Goal: Find specific page/section: Find specific page/section

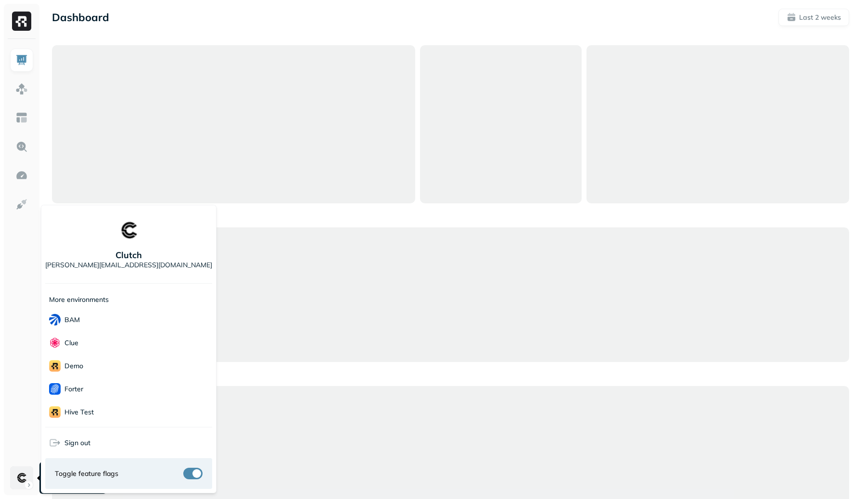
click at [22, 482] on html "Dashboard Last 2 weeks Account Settings Clutch Account Settings Clutch Clutch […" at bounding box center [433, 276] width 866 height 553
click at [22, 482] on html "Dashboard Last 2 weeks Clutch [PERSON_NAME][EMAIL_ADDRESS][DOMAIN_NAME] More en…" at bounding box center [433, 276] width 866 height 553
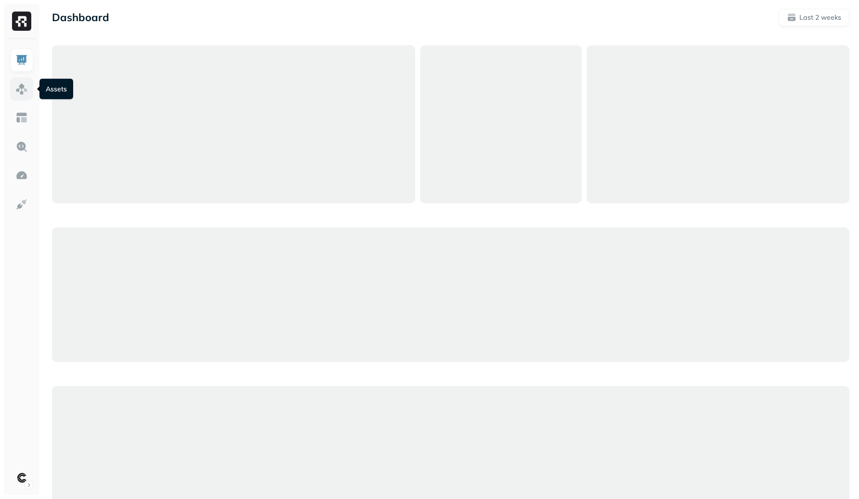
click at [22, 85] on img at bounding box center [21, 89] width 13 height 13
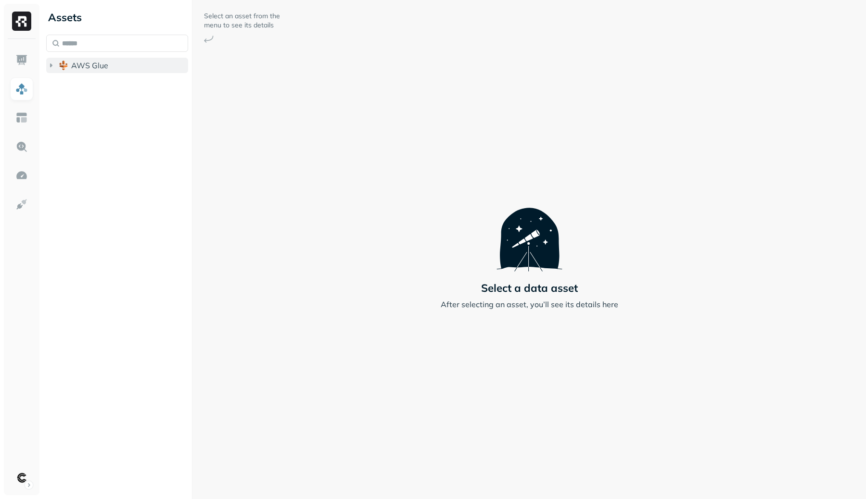
click at [93, 67] on span "AWS Glue" at bounding box center [89, 66] width 37 height 10
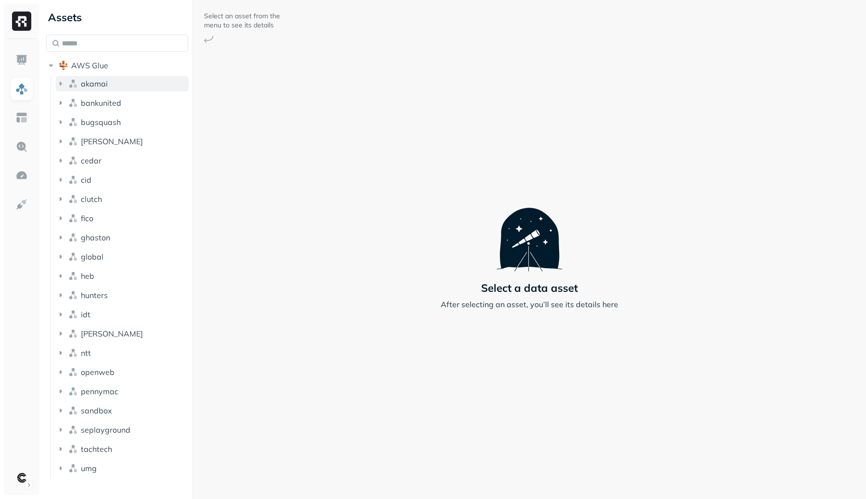
click at [116, 84] on button "akamai" at bounding box center [122, 83] width 133 height 15
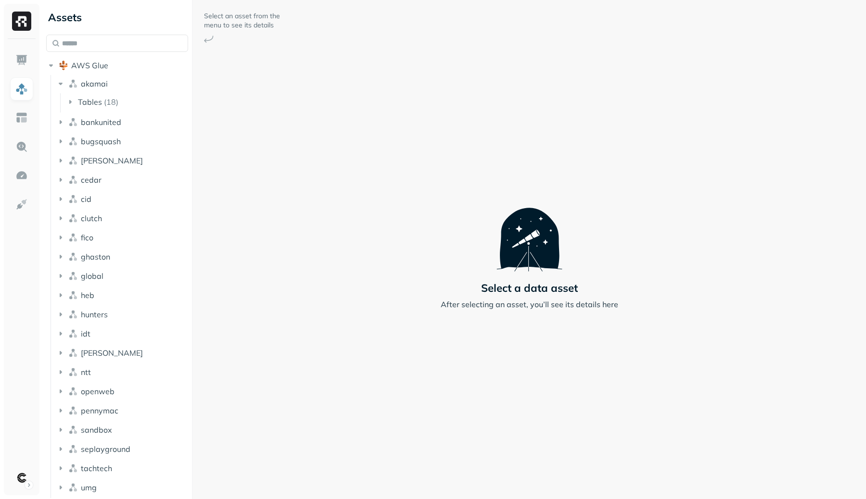
click at [124, 168] on li "[PERSON_NAME]" at bounding box center [122, 161] width 133 height 17
click at [127, 193] on button "cid" at bounding box center [122, 198] width 133 height 15
click at [134, 241] on button "clutch" at bounding box center [122, 237] width 133 height 15
click at [150, 327] on button "heb" at bounding box center [122, 333] width 133 height 15
click at [148, 343] on ul "Tables ( 149 )" at bounding box center [124, 352] width 129 height 19
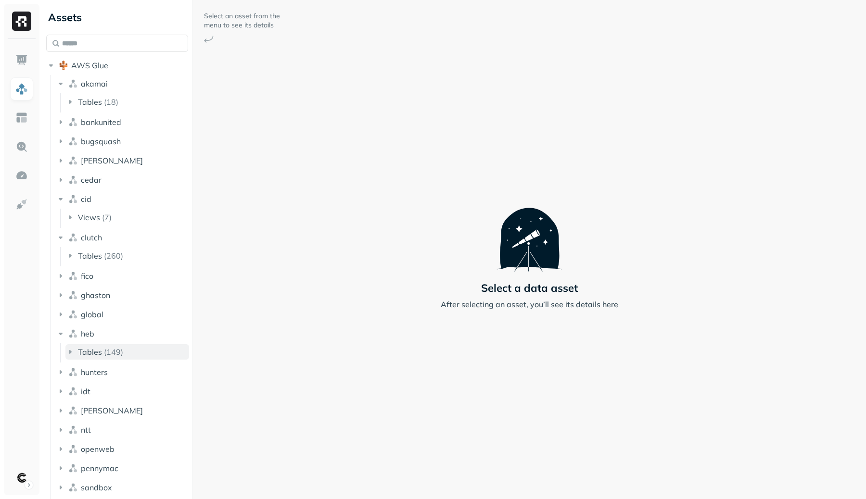
click at [148, 348] on button "Tables ( 149 )" at bounding box center [127, 351] width 124 height 15
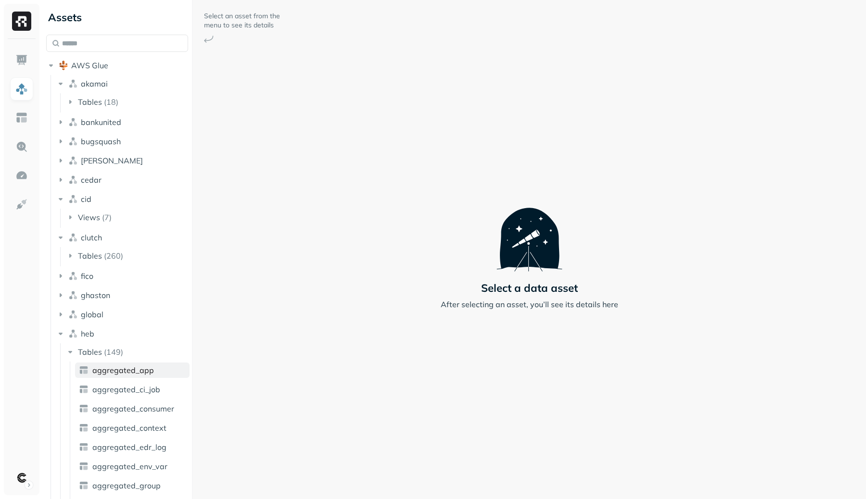
click at [155, 377] on link "aggregated_app" at bounding box center [132, 370] width 114 height 15
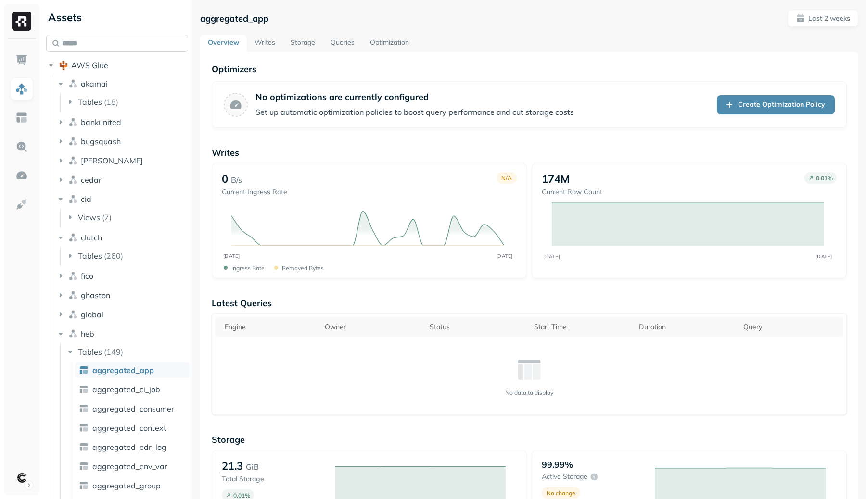
click at [89, 39] on input "text" at bounding box center [117, 43] width 142 height 17
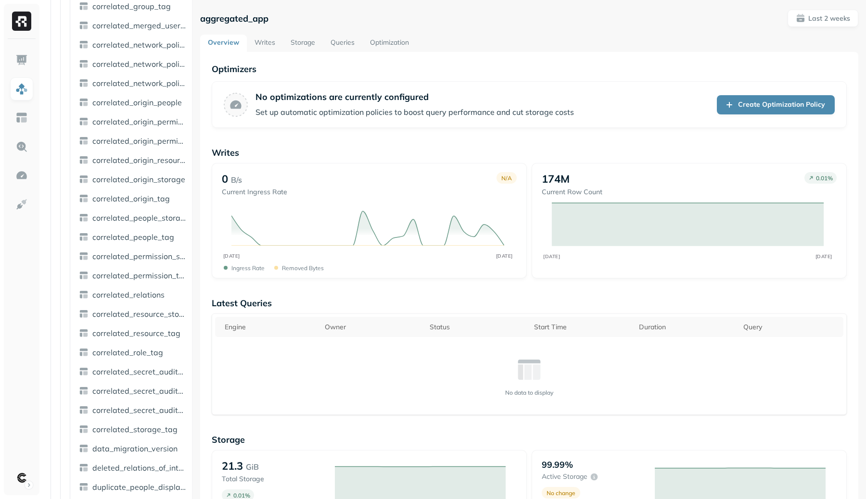
scroll to position [1763, 0]
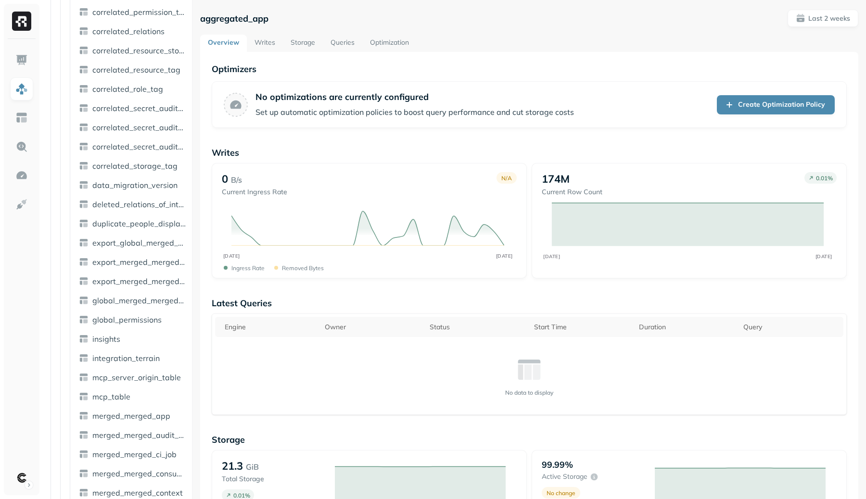
click at [129, 406] on ul "aggregated_app aggregated_ci_job aggregated_consumer aggregated_context aggrega…" at bounding box center [130, 32] width 120 height 2867
click at [123, 388] on ul "aggregated_app aggregated_ci_job aggregated_consumer aggregated_context aggrega…" at bounding box center [130, 32] width 120 height 2867
click at [124, 397] on span "mcp_table" at bounding box center [111, 397] width 38 height 10
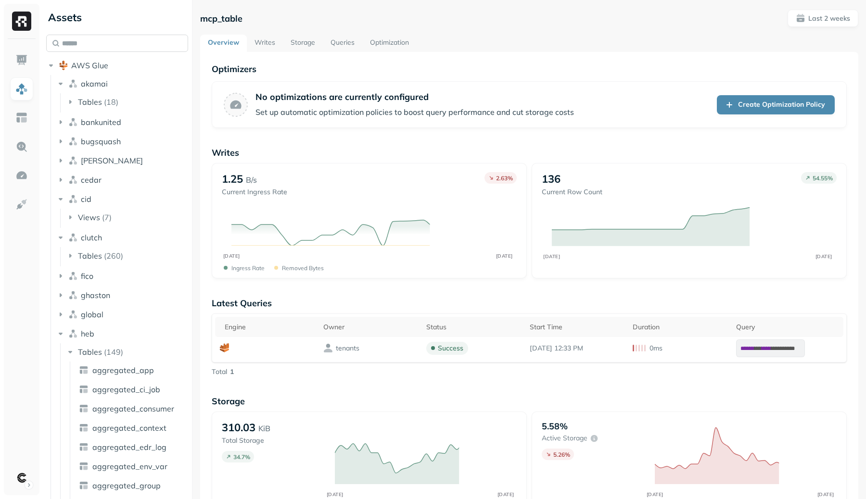
click at [102, 46] on input "text" at bounding box center [117, 43] width 142 height 17
type input "*"
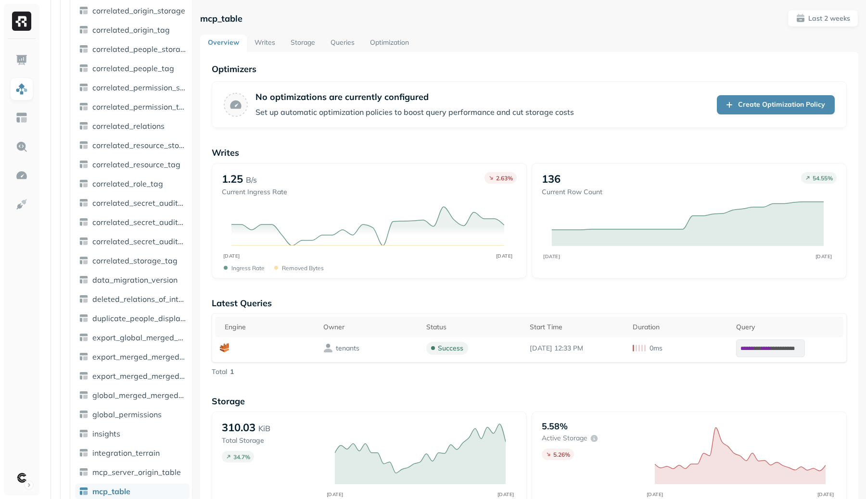
type input "*"
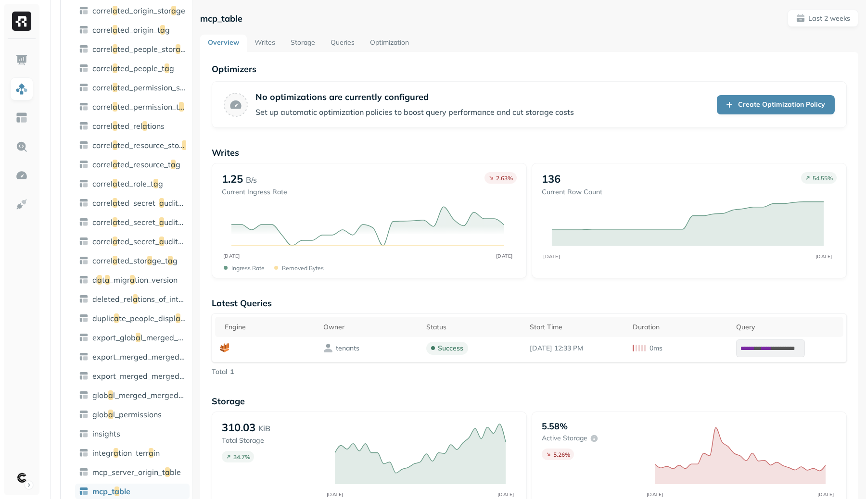
scroll to position [39, 0]
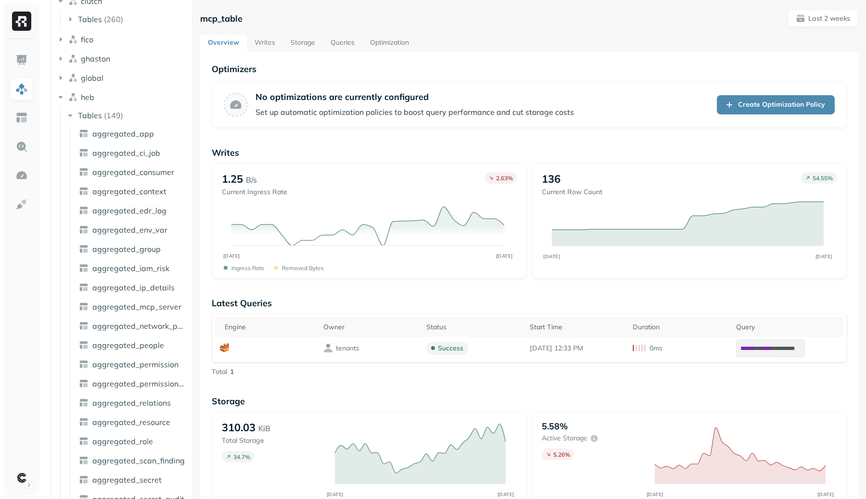
type input "*"
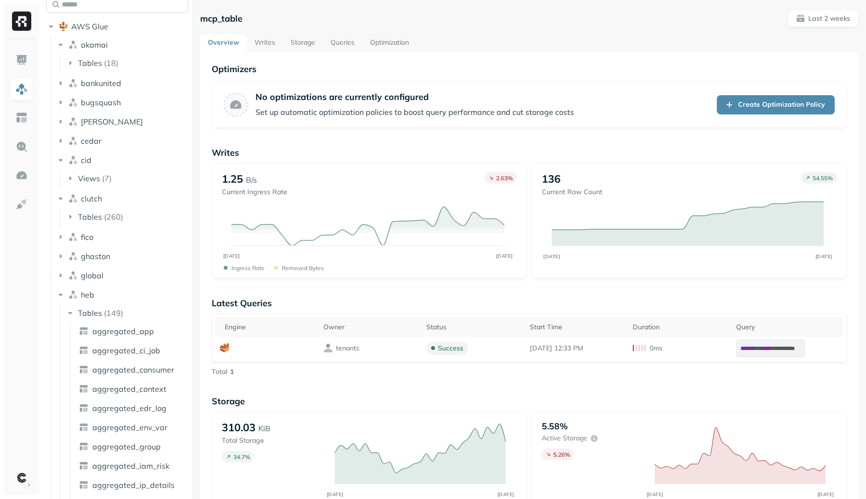
type input "*"
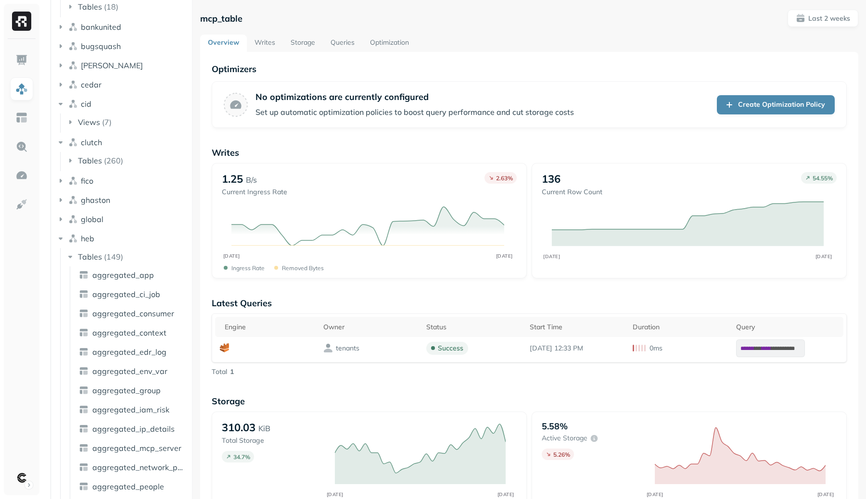
type input "*"
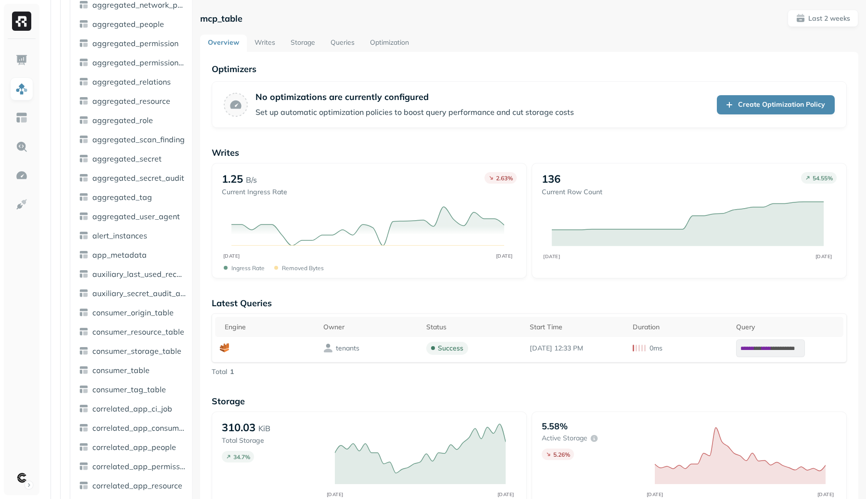
type input "*"
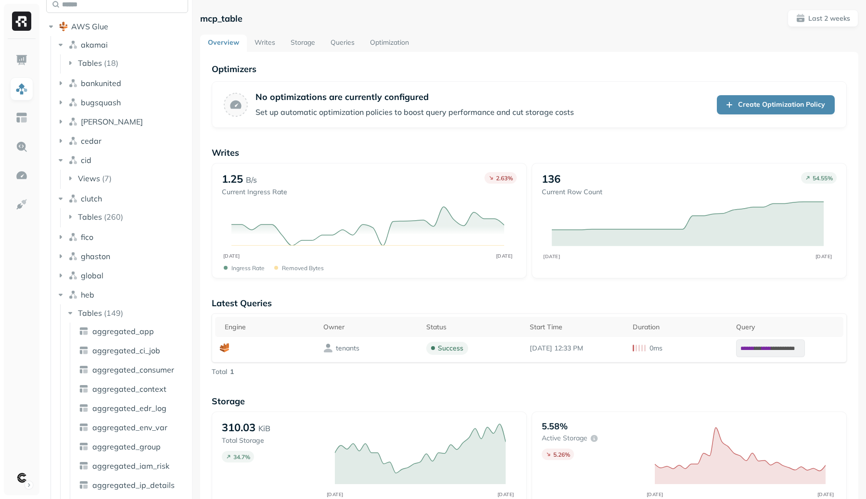
type input "*"
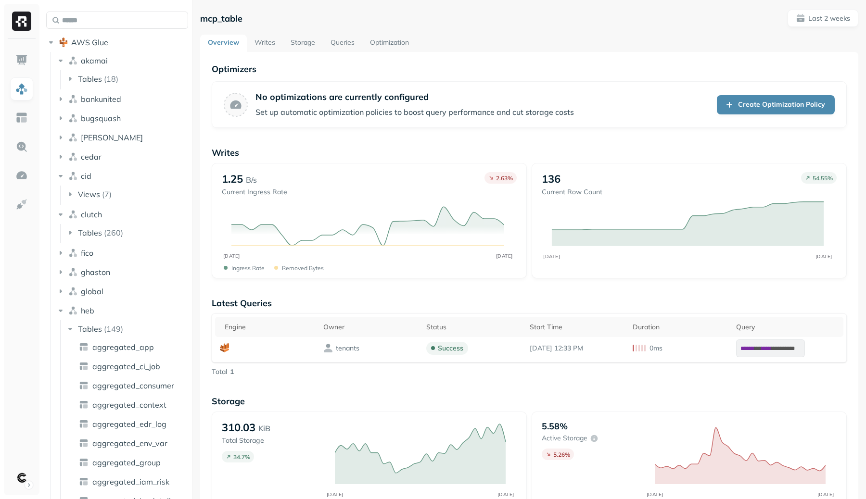
scroll to position [0, 0]
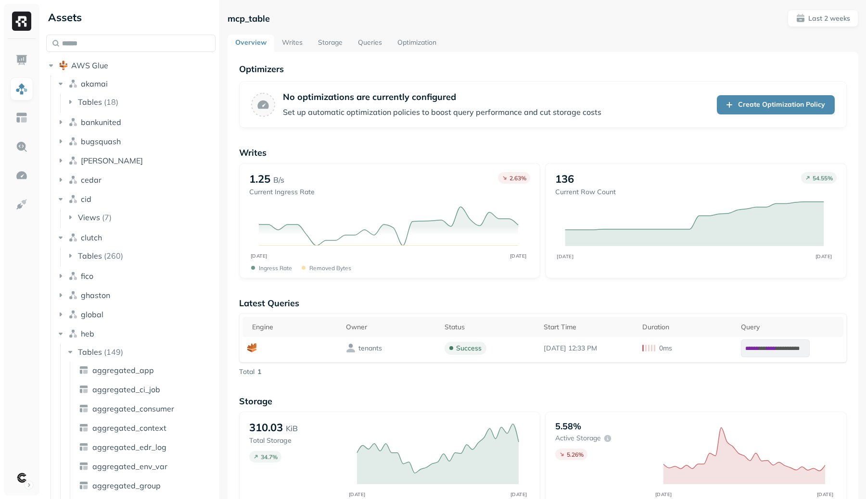
click at [221, 87] on div "Assets AWS Glue akamai Tables ( 18 ) bankunited [PERSON_NAME] cedar cid Views (…" at bounding box center [454, 249] width 824 height 499
click at [142, 49] on input "text" at bounding box center [130, 43] width 169 height 17
type input "*"
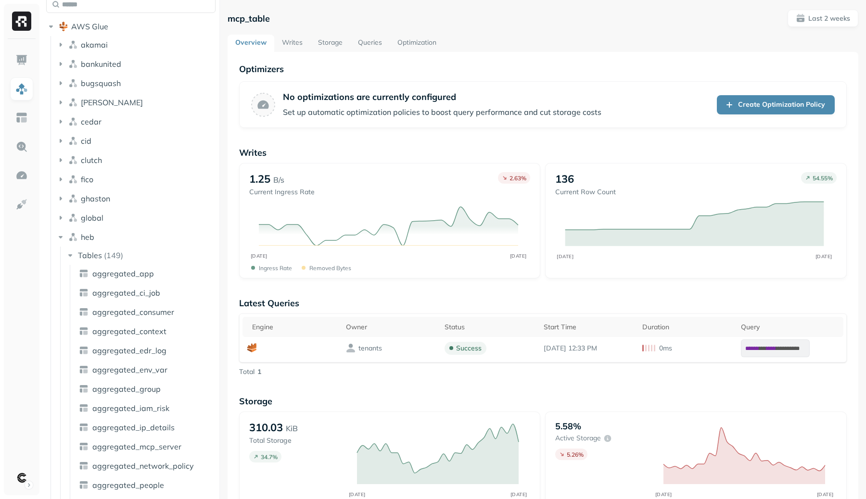
type input "*"
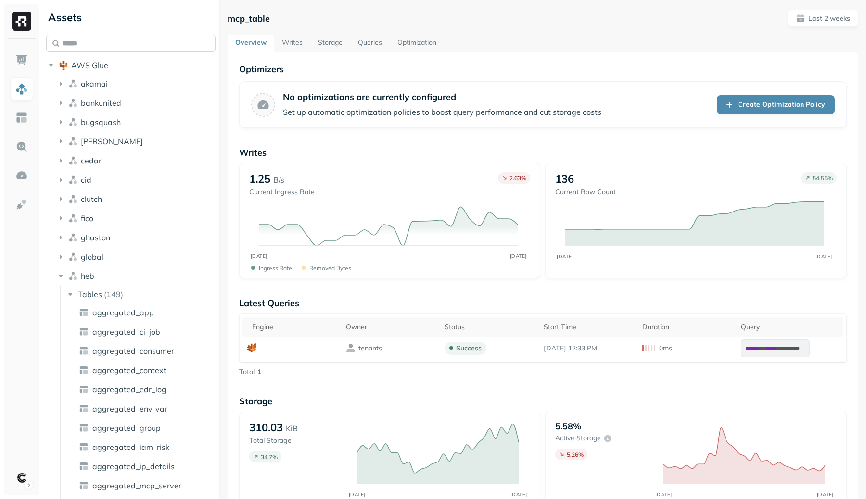
click at [154, 47] on input "text" at bounding box center [130, 43] width 169 height 17
type input "*"
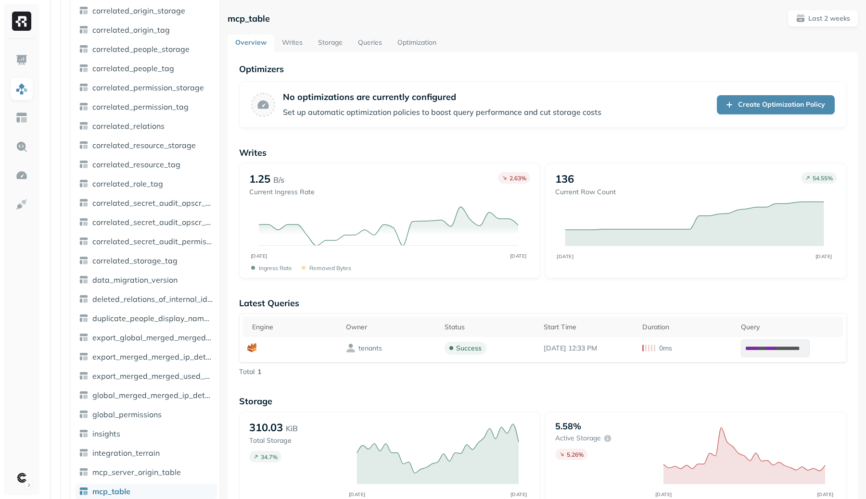
scroll to position [39, 0]
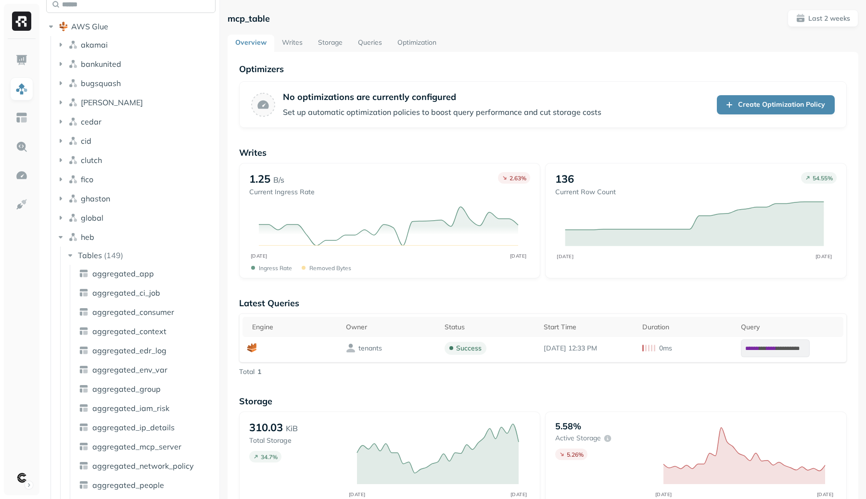
type input "*"
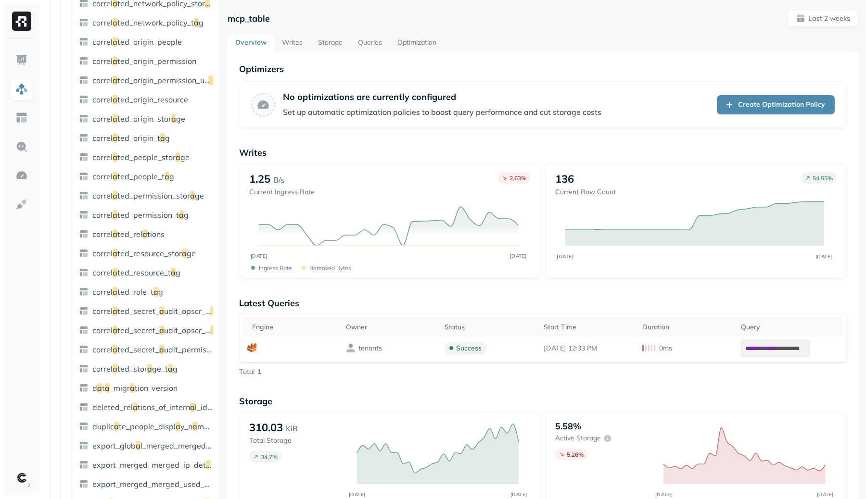
scroll to position [42, 0]
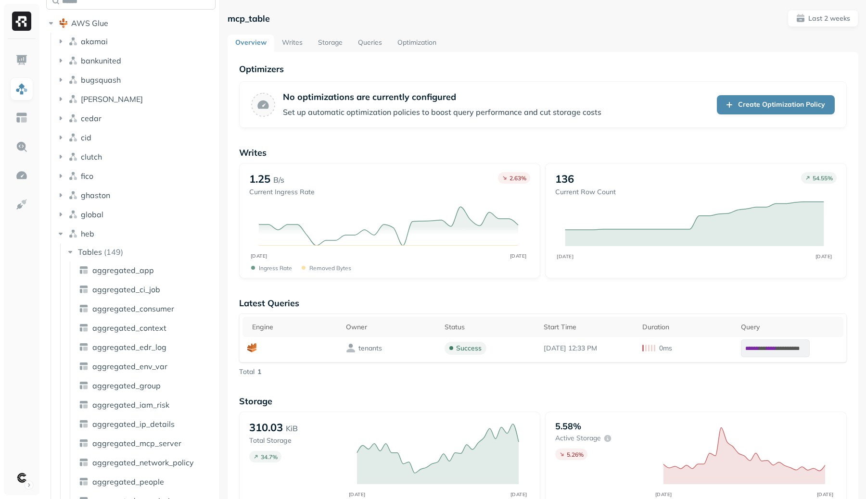
type input "*"
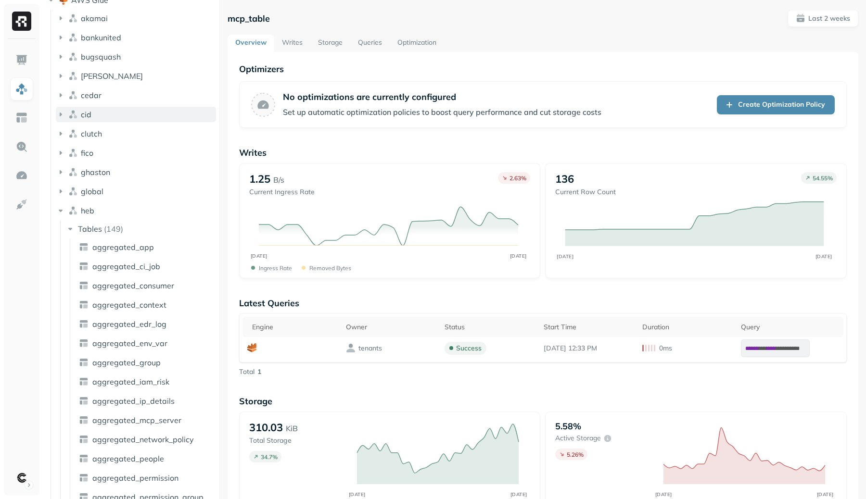
scroll to position [0, 0]
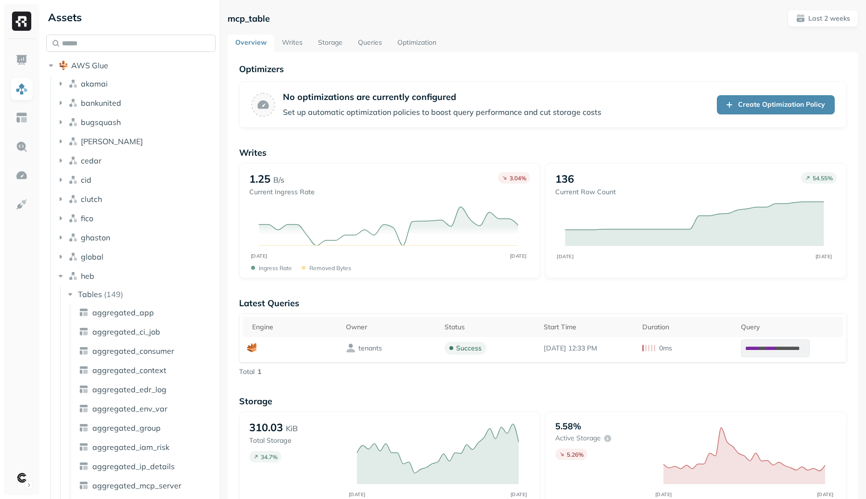
click at [127, 38] on input "text" at bounding box center [130, 43] width 169 height 17
click at [129, 40] on input "text" at bounding box center [130, 43] width 169 height 17
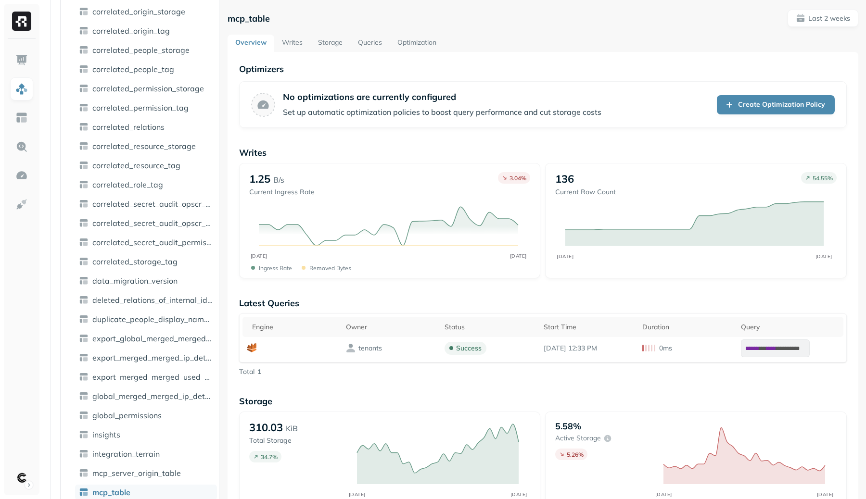
scroll to position [1611, 0]
type input "*"
